Goal: Information Seeking & Learning: Learn about a topic

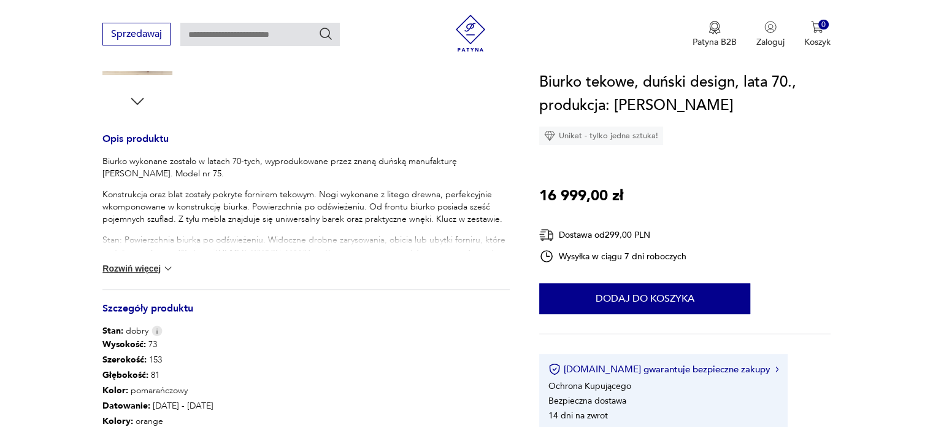
scroll to position [619, 0]
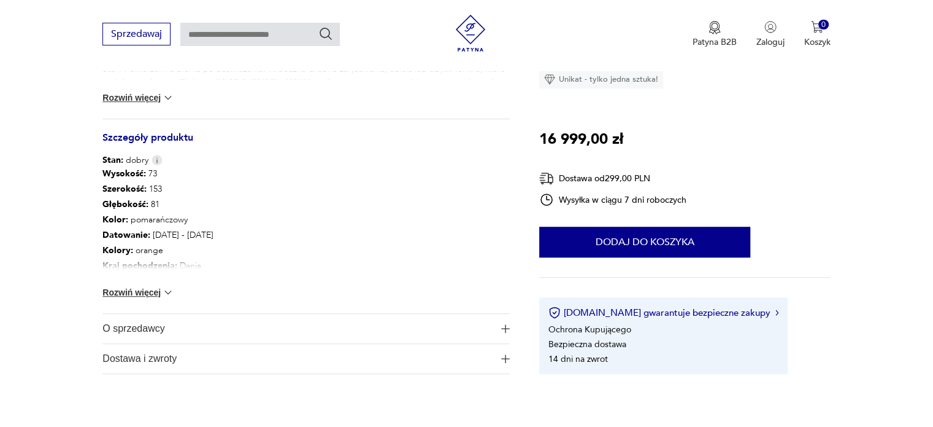
click at [125, 290] on button "Rozwiń więcej" at bounding box center [137, 292] width 71 height 12
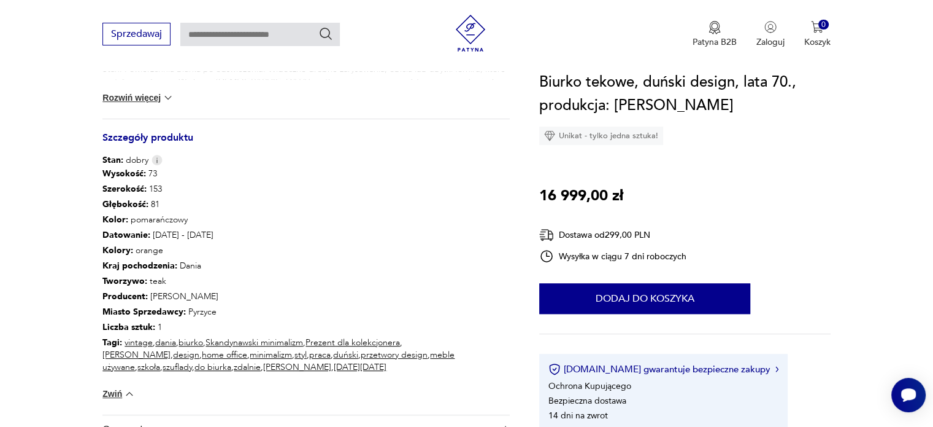
scroll to position [0, 0]
drag, startPoint x: 98, startPoint y: 133, endPoint x: 200, endPoint y: 134, distance: 101.9
click at [200, 134] on section "Produkt wyprzedany Opis produktu Biurko wykonane zostało w latach 70-tych, wypr…" at bounding box center [466, 44] width 933 height 921
click at [93, 331] on section "Produkt wyprzedany Opis produktu Biurko wykonane zostało w latach 70-tych, wypr…" at bounding box center [466, 44] width 933 height 921
drag, startPoint x: 100, startPoint y: 322, endPoint x: 166, endPoint y: 322, distance: 66.3
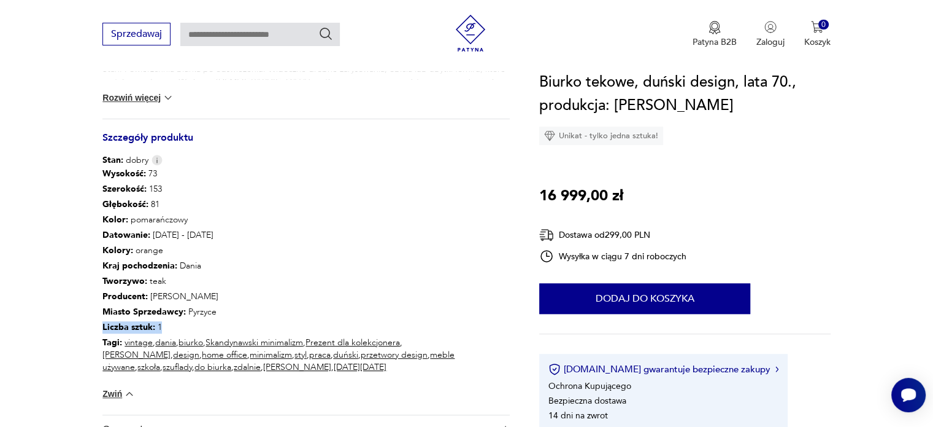
click at [166, 322] on section "Produkt wyprzedany Opis produktu Biurko wykonane zostało w latach 70-tych, wypr…" at bounding box center [466, 44] width 933 height 921
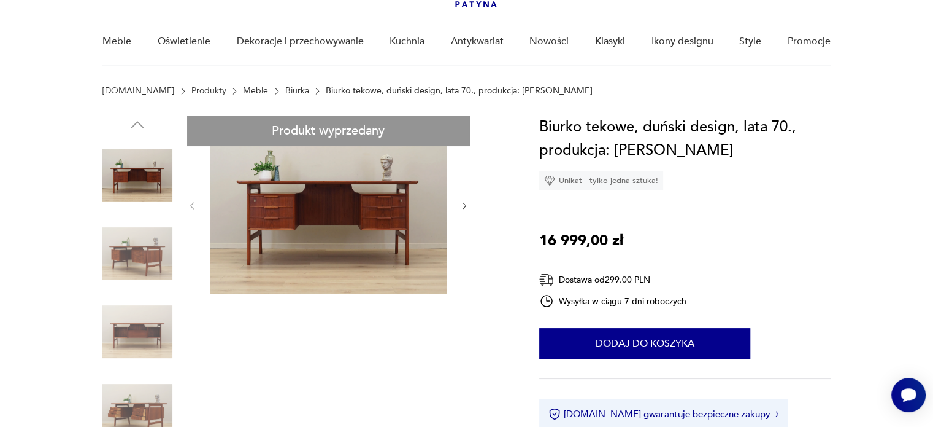
scroll to position [86, 0]
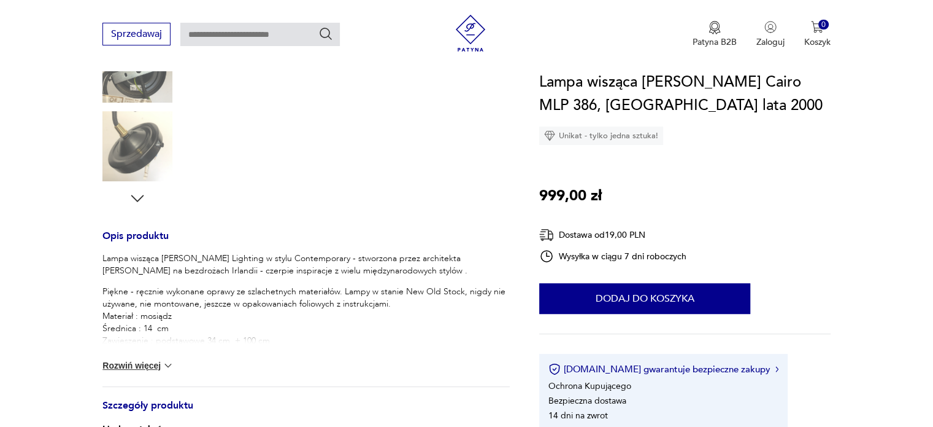
scroll to position [503, 0]
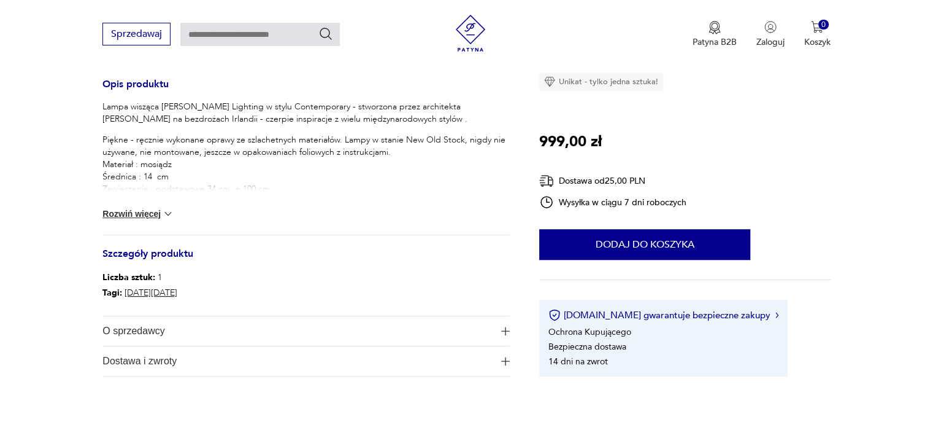
click at [147, 207] on button "Rozwiń więcej" at bounding box center [137, 213] width 71 height 12
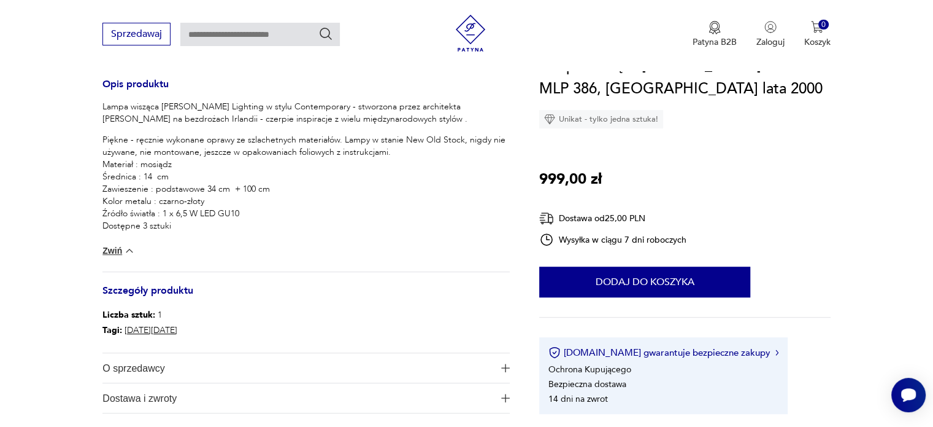
scroll to position [0, 0]
drag, startPoint x: 197, startPoint y: 229, endPoint x: 96, endPoint y: 224, distance: 101.4
click at [96, 224] on section "Produkt wyprzedany Opis produktu Lampa wisząca Mullan Lighting w stylu Contempo…" at bounding box center [466, 71] width 933 height 743
